Goal: Transaction & Acquisition: Purchase product/service

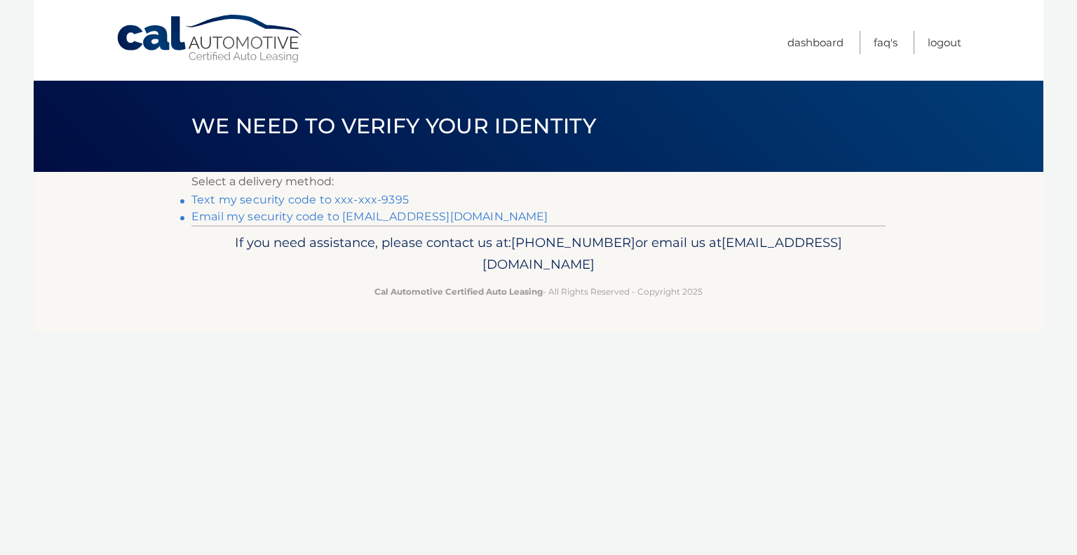
click at [297, 196] on link "Text my security code to xxx-xxx-9395" at bounding box center [299, 199] width 217 height 13
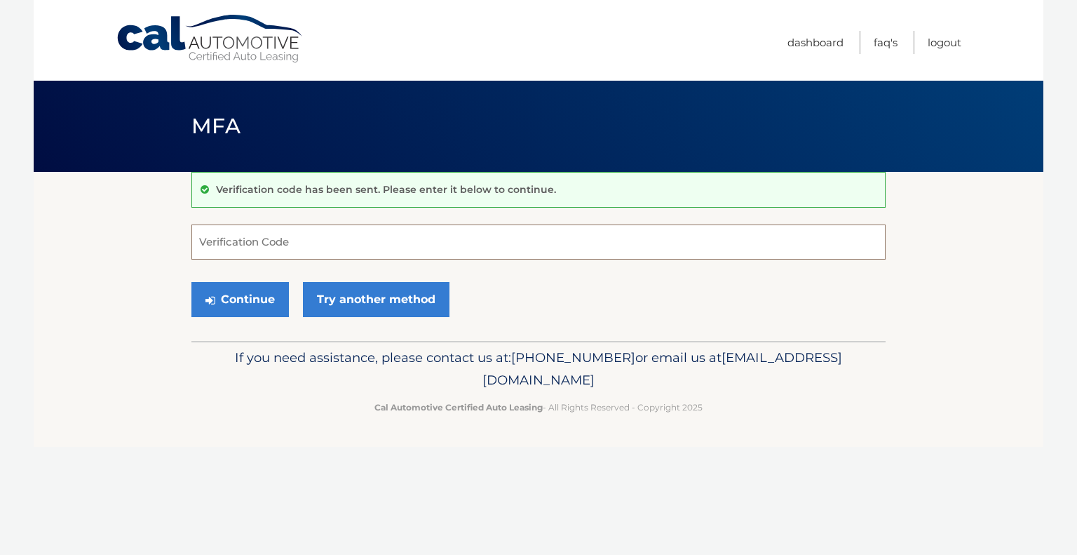
click at [252, 255] on input "Verification Code" at bounding box center [538, 241] width 694 height 35
type input "141297"
click at [247, 297] on button "Continue" at bounding box center [239, 299] width 97 height 35
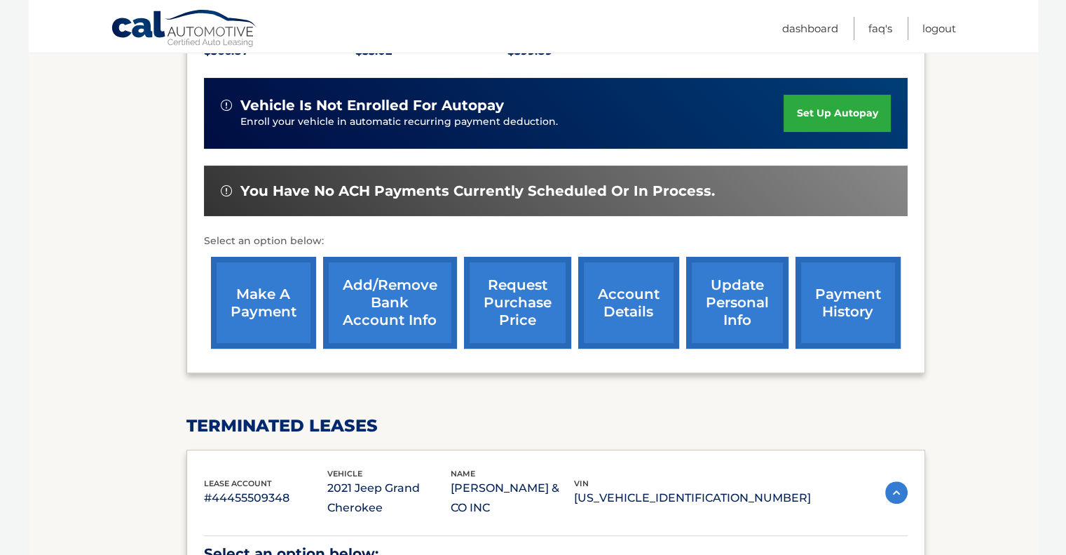
scroll to position [351, 0]
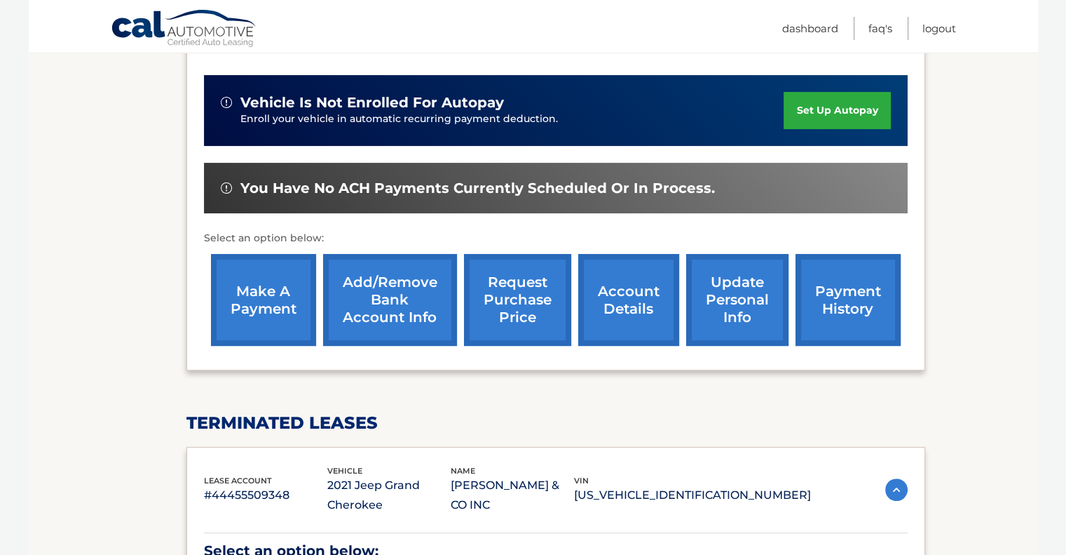
click at [255, 283] on link "make a payment" at bounding box center [263, 300] width 105 height 92
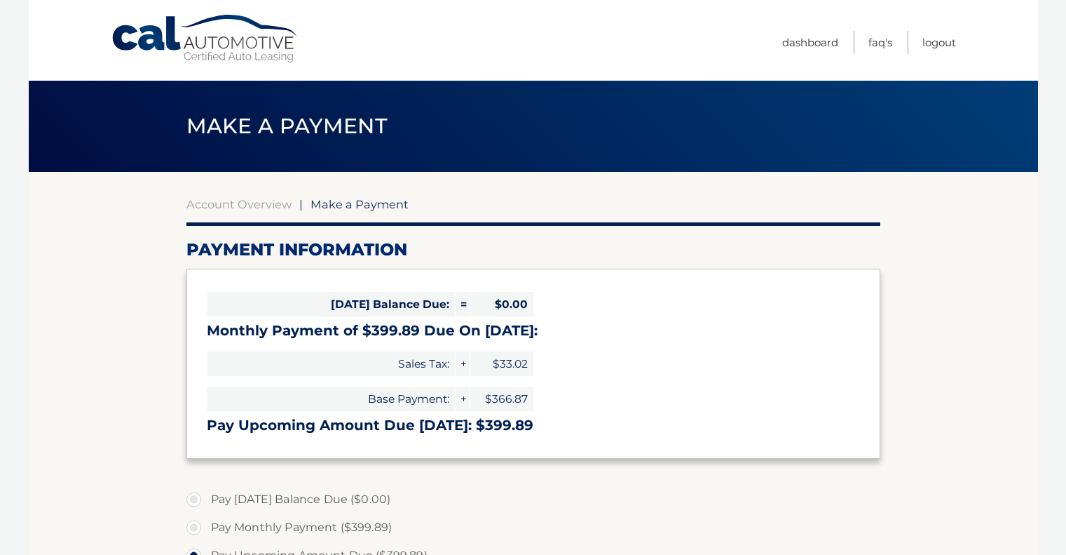
select select "NTk2ZTM3NGItYmZmZS00ZjA4LTk0NWMtYjYyNDU4ZjQ5Yjcy"
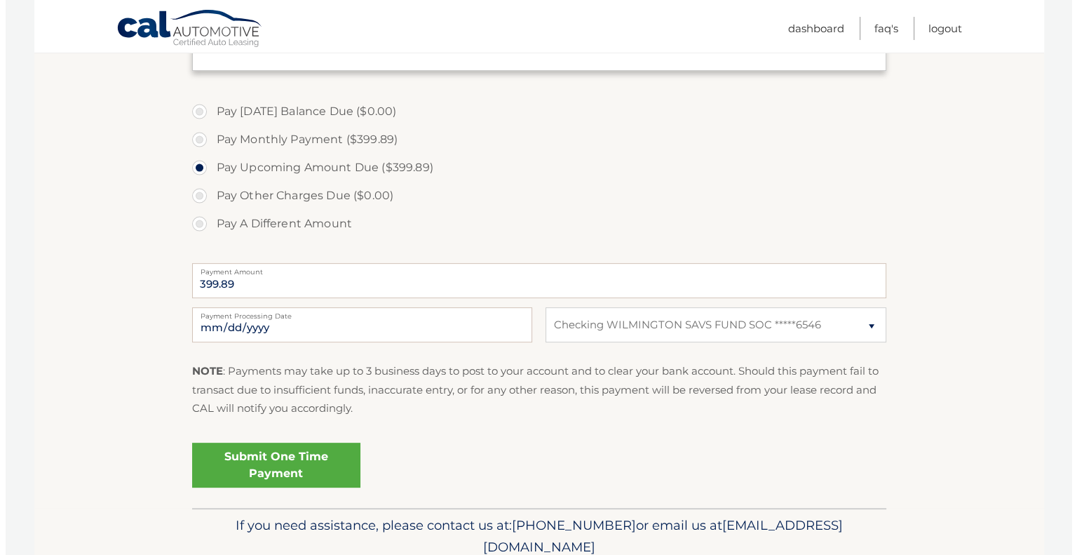
scroll to position [421, 0]
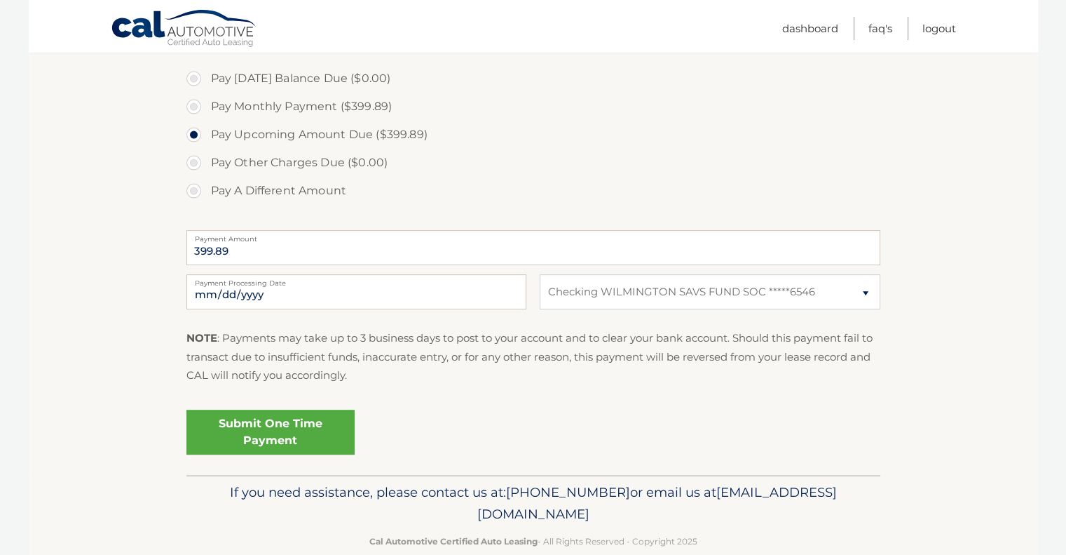
click at [254, 427] on link "Submit One Time Payment" at bounding box center [270, 431] width 168 height 45
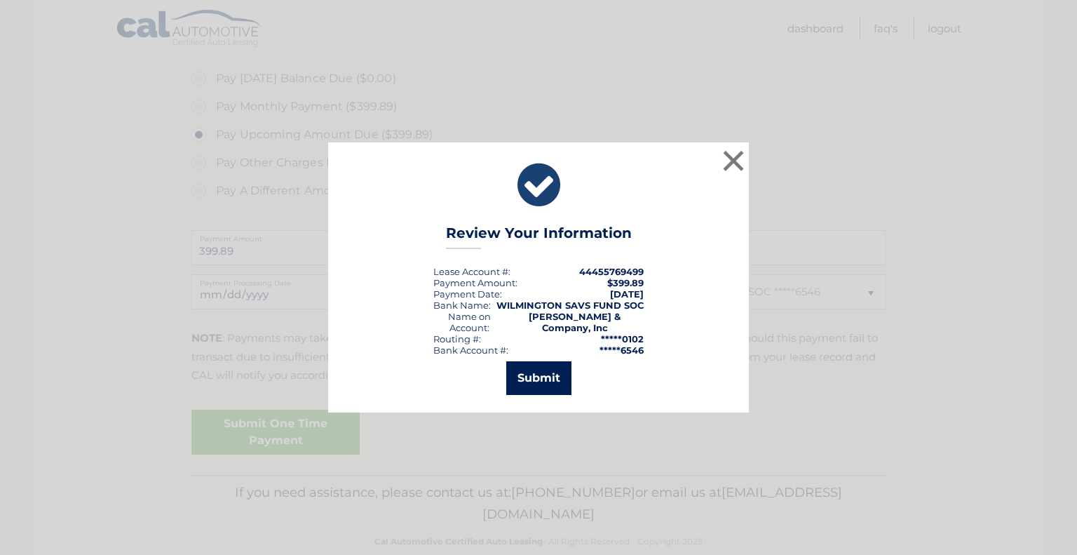
click at [541, 383] on button "Submit" at bounding box center [538, 378] width 65 height 34
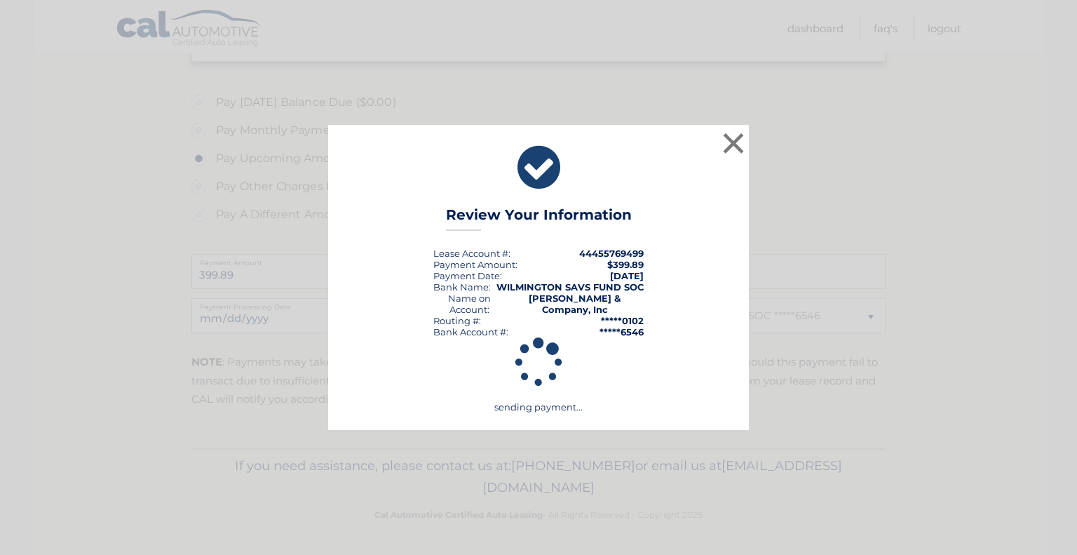
scroll to position [395, 0]
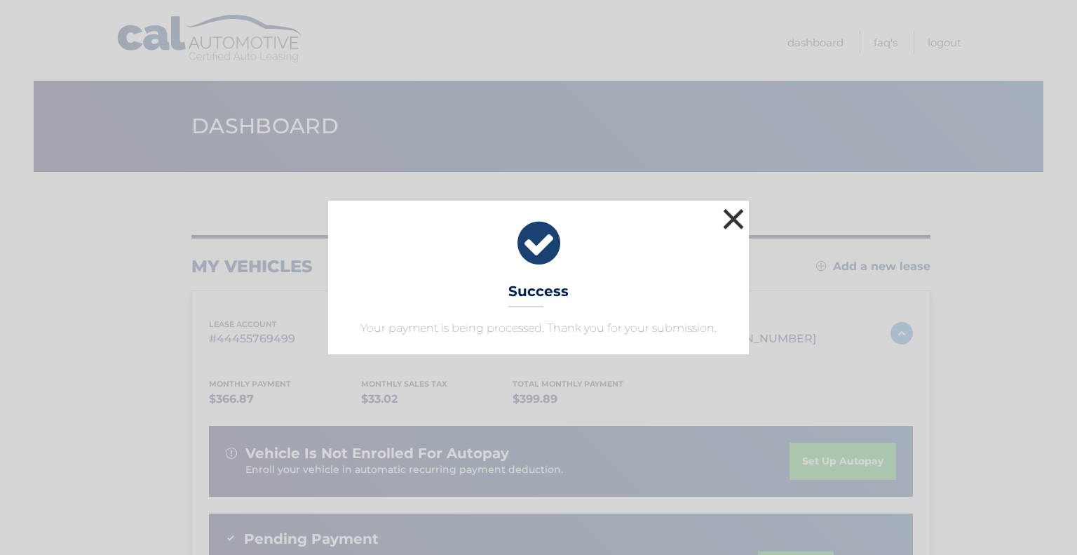
click at [732, 221] on button "×" at bounding box center [733, 219] width 28 height 28
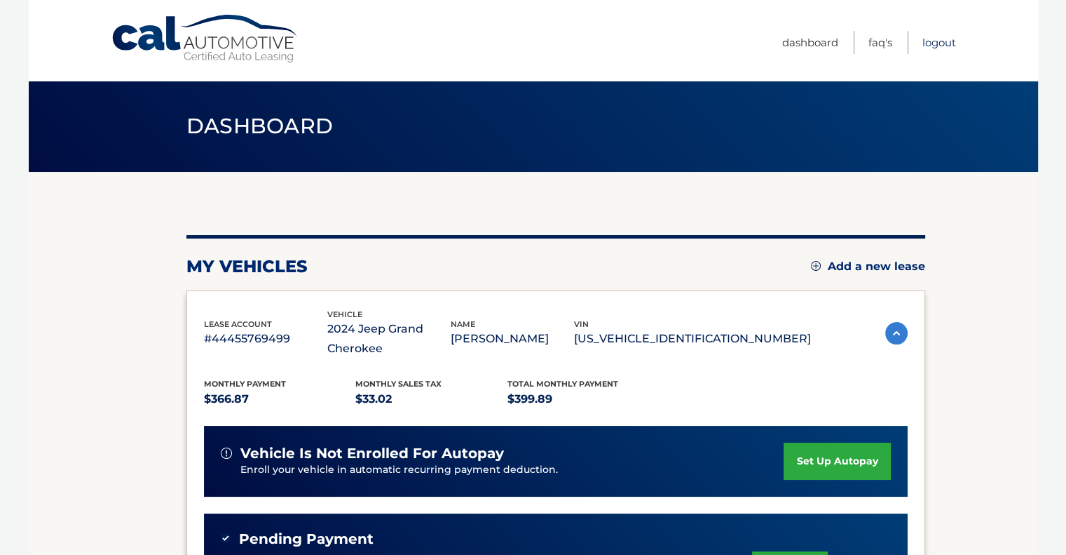
click at [942, 48] on link "Logout" at bounding box center [940, 42] width 34 height 23
